Goal: Information Seeking & Learning: Stay updated

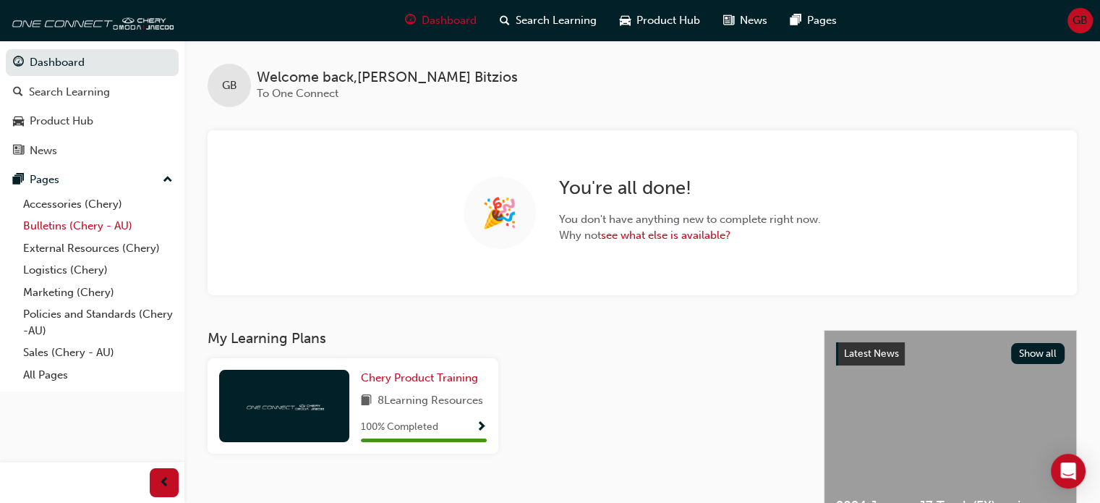
click at [127, 229] on link "Bulletins (Chery - AU)" at bounding box center [97, 226] width 161 height 22
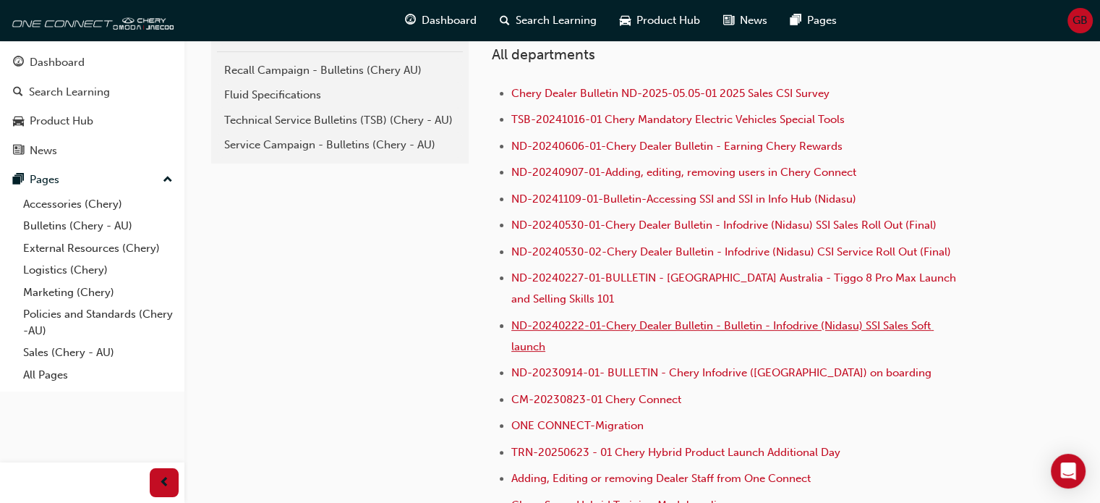
scroll to position [217, 0]
